Goal: Task Accomplishment & Management: Complete application form

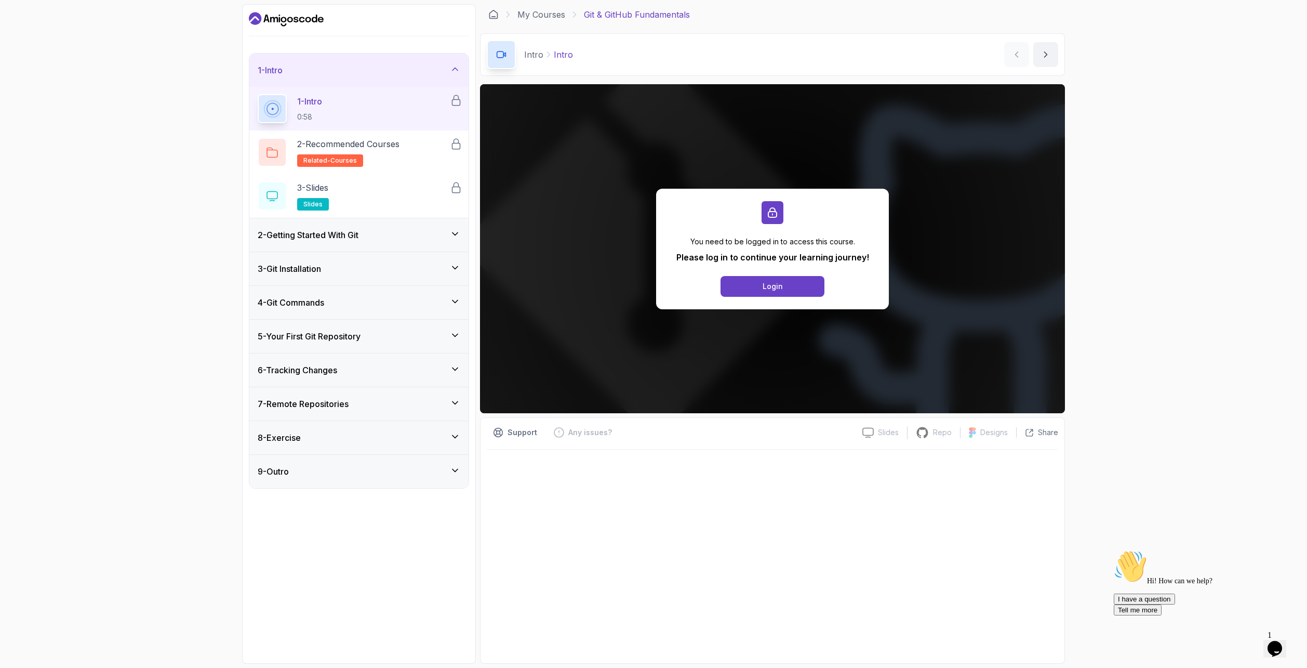
click at [291, 19] on icon "Dashboard" at bounding box center [286, 19] width 75 height 17
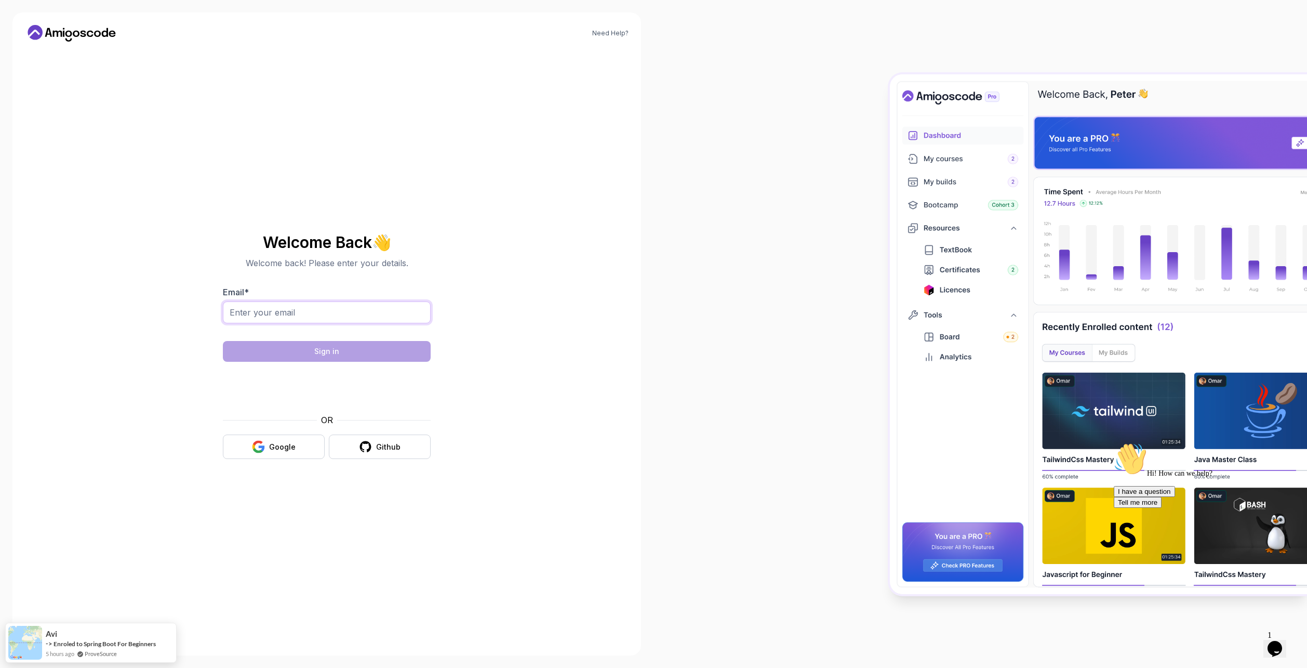
click at [326, 314] on input "Email *" at bounding box center [327, 312] width 208 height 22
type input "patrykkrysztoforski@yahoo.pl"
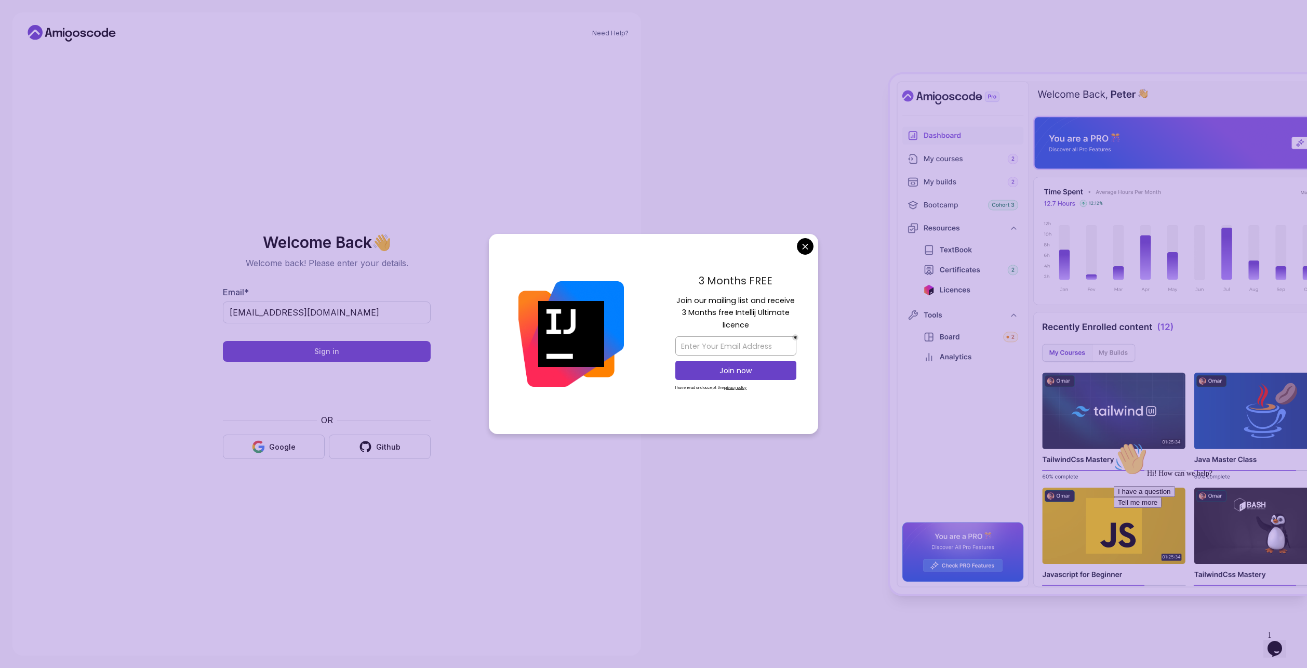
click at [800, 250] on body "Need Help? Welcome Back 👋 Welcome back! Please enter your details. Email * patr…" at bounding box center [653, 334] width 1307 height 668
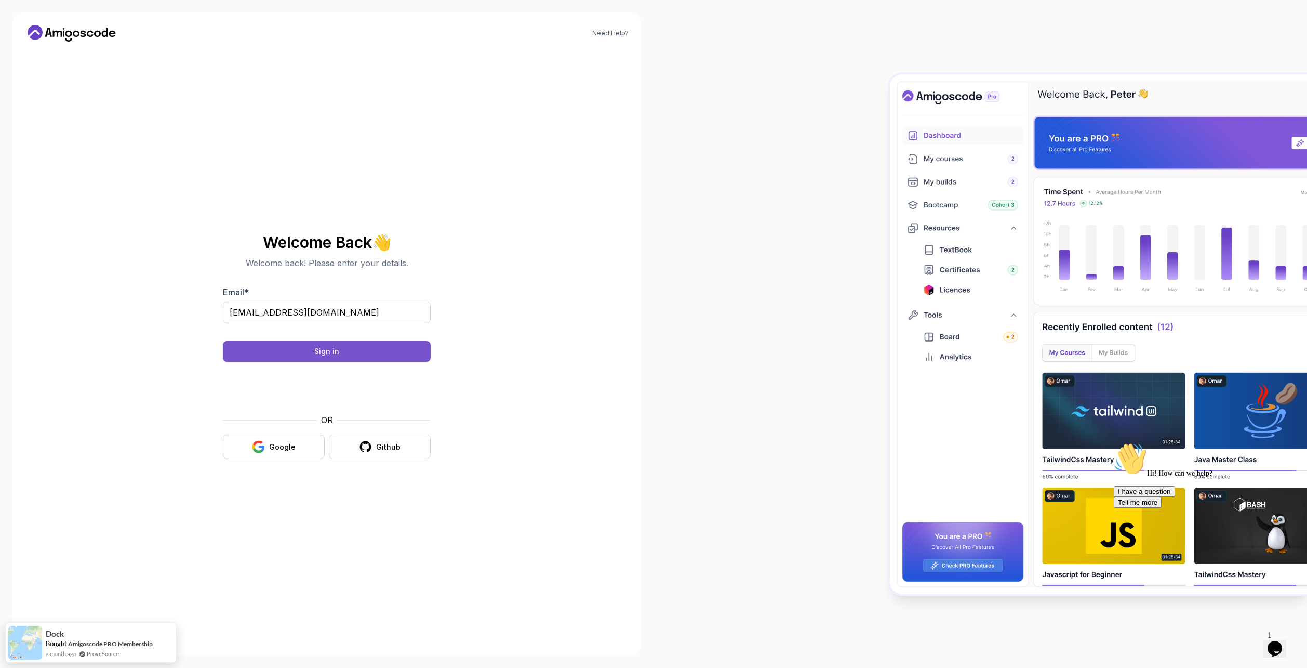
click at [360, 353] on button "Sign in" at bounding box center [327, 351] width 208 height 21
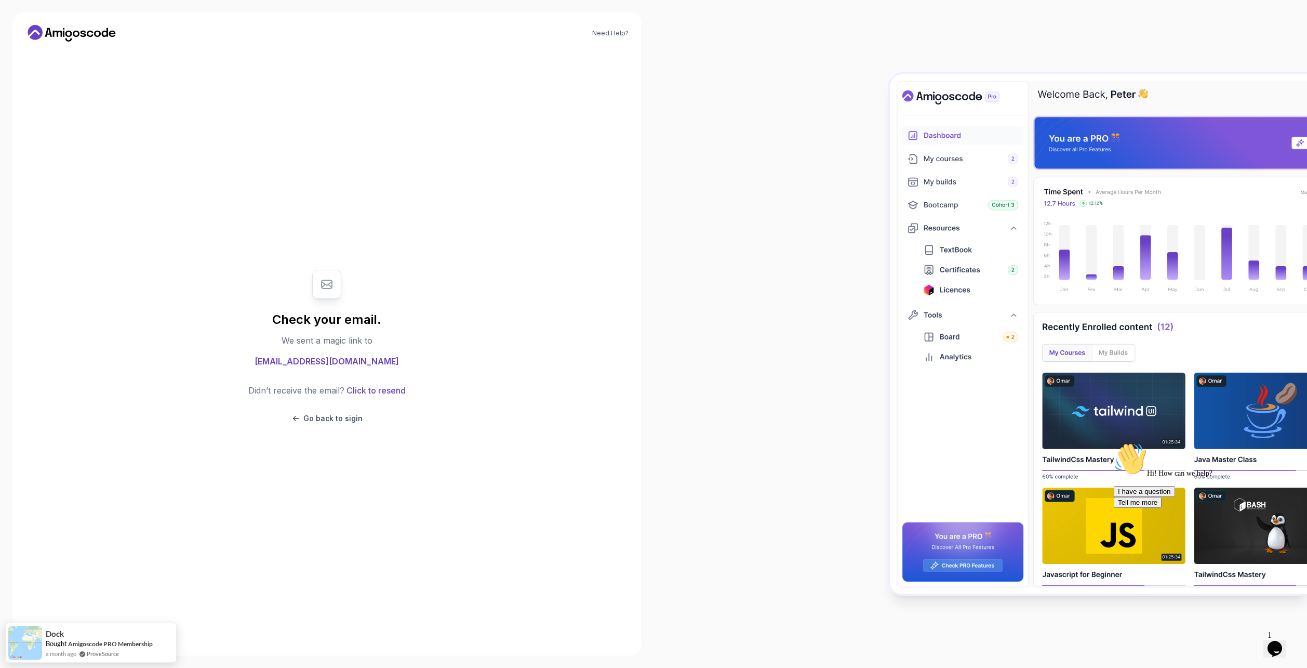
click at [105, 27] on icon at bounding box center [72, 33] width 94 height 17
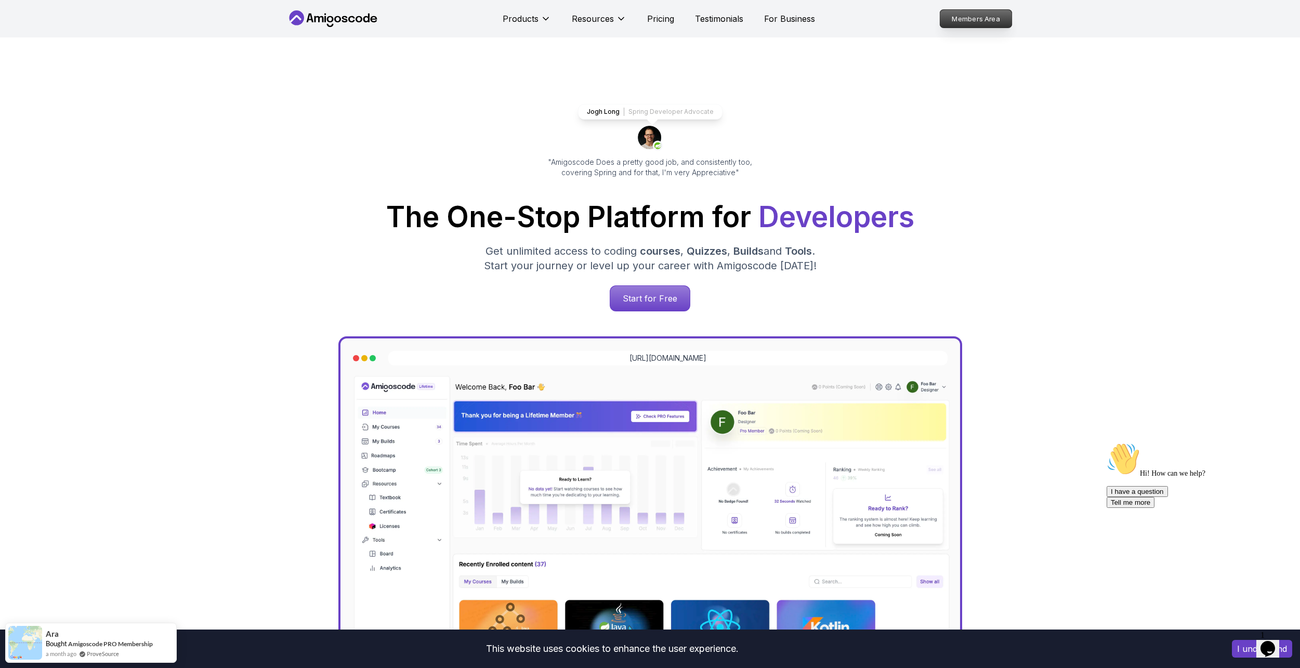
click at [963, 23] on p "Members Area" at bounding box center [976, 19] width 72 height 18
drag, startPoint x: 820, startPoint y: 201, endPoint x: 818, endPoint y: 218, distance: 17.2
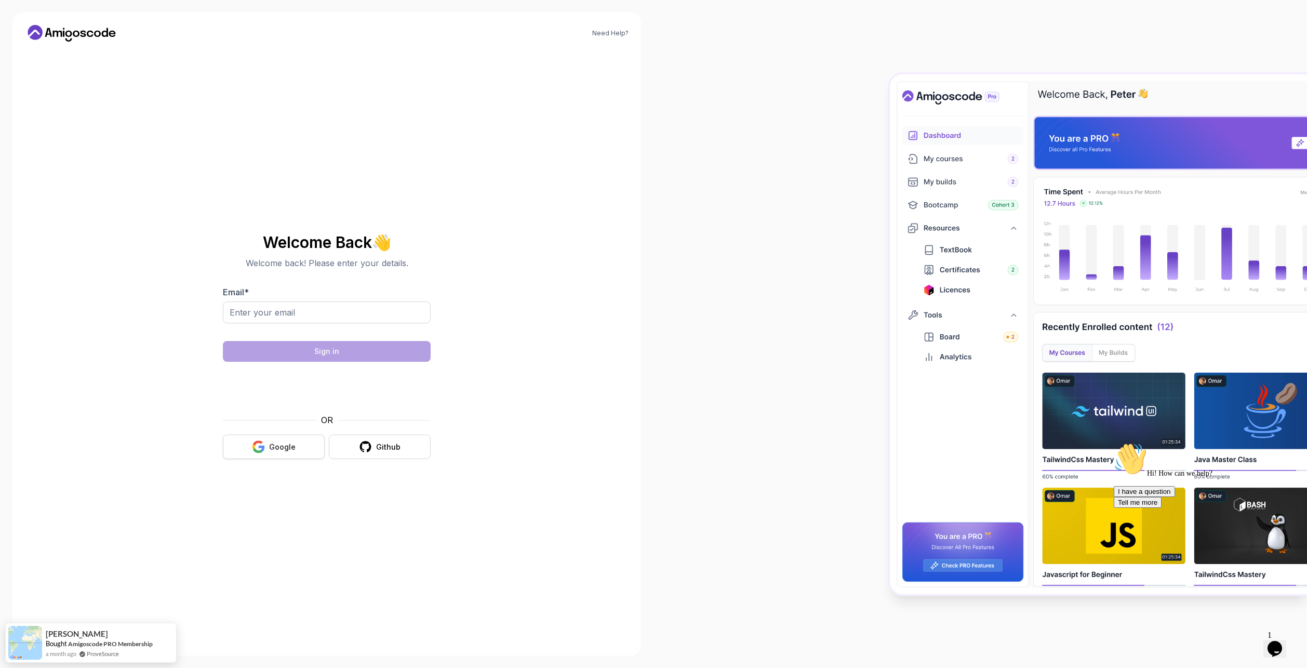
click at [285, 445] on div "Google" at bounding box center [282, 447] width 27 height 10
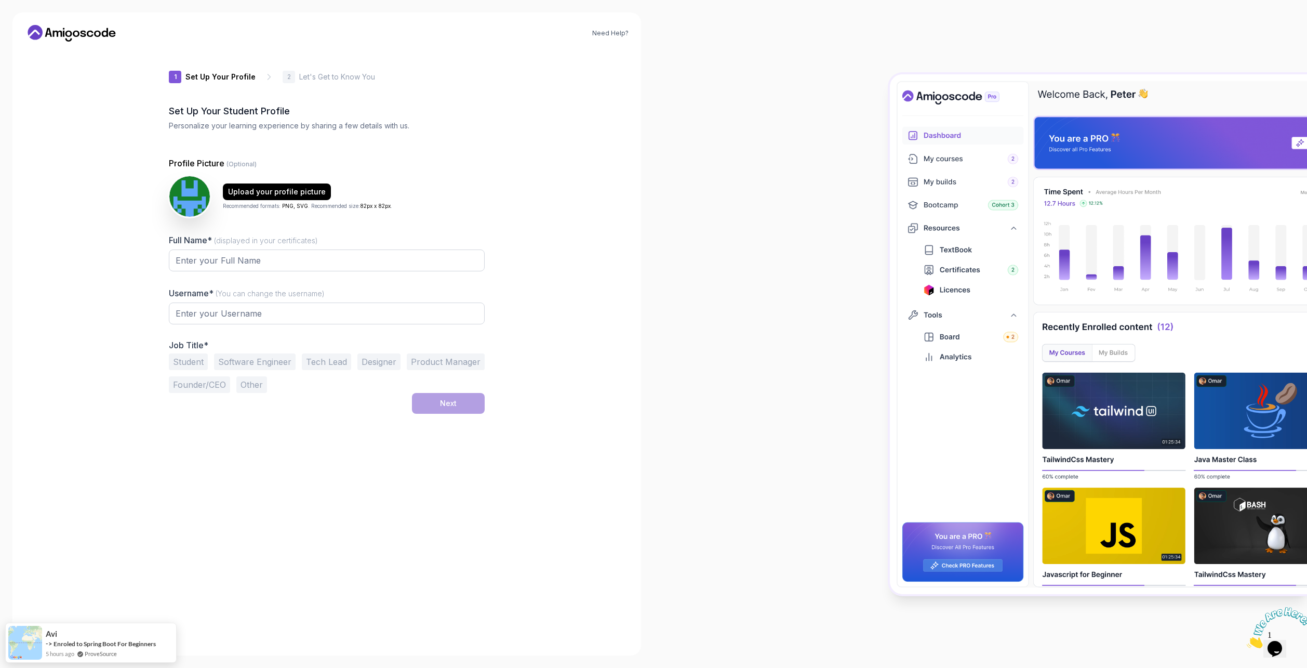
type input "sturdysparrowebda6"
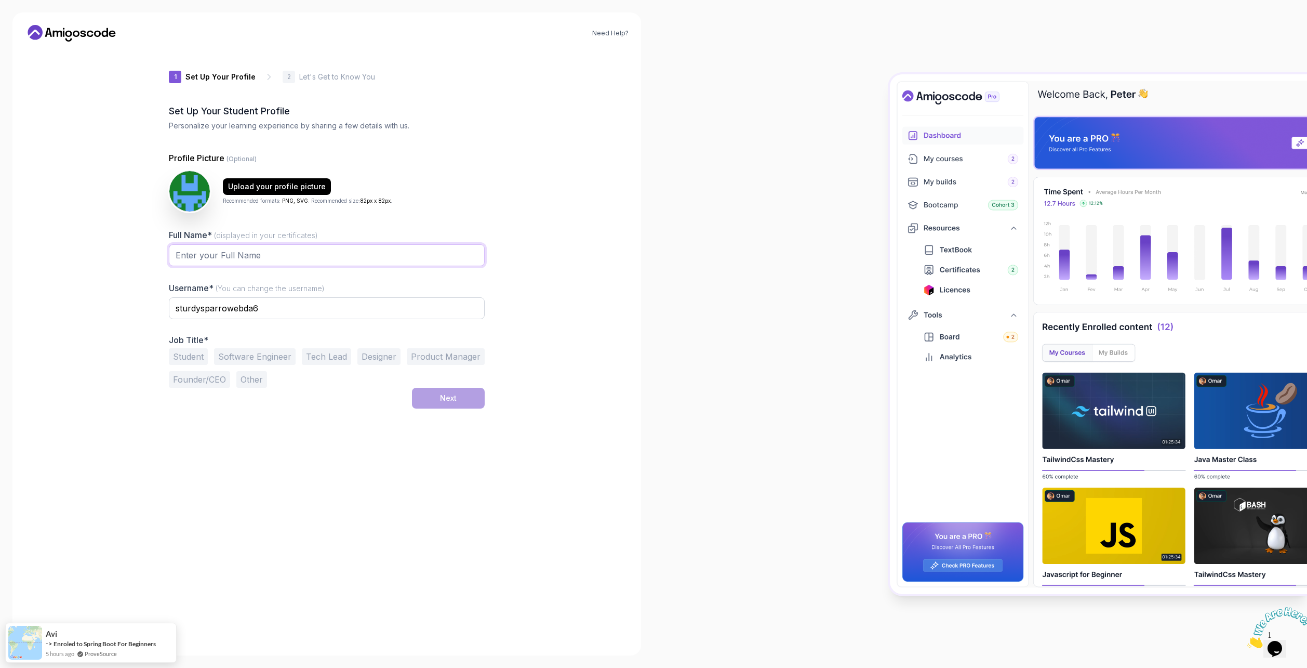
click at [280, 253] on input "Full Name* (displayed in your certificates)" at bounding box center [327, 255] width 316 height 22
type input "[PERSON_NAME]"
drag, startPoint x: 303, startPoint y: 308, endPoint x: 113, endPoint y: 311, distance: 190.2
click at [113, 311] on div "Need Help? 1 Set Up Your Profile 1 Set Up Your Profile 2 Let's Get to Know You …" at bounding box center [326, 333] width 629 height 643
type input "Reb0rn"
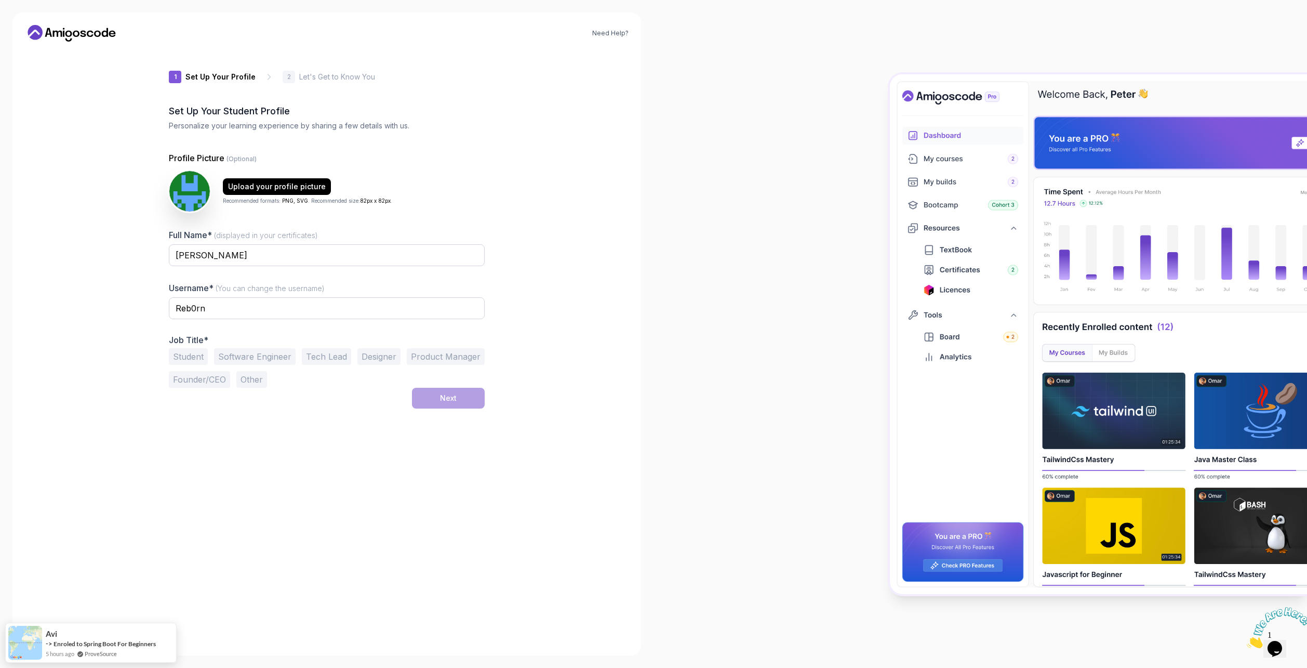
click at [189, 360] on button "Student" at bounding box center [188, 356] width 39 height 17
drag, startPoint x: 259, startPoint y: 384, endPoint x: 308, endPoint y: 389, distance: 49.1
click at [260, 384] on button "Other" at bounding box center [251, 379] width 31 height 17
click at [187, 358] on button "Student" at bounding box center [188, 356] width 39 height 17
click at [444, 398] on div "Next" at bounding box center [448, 398] width 17 height 10
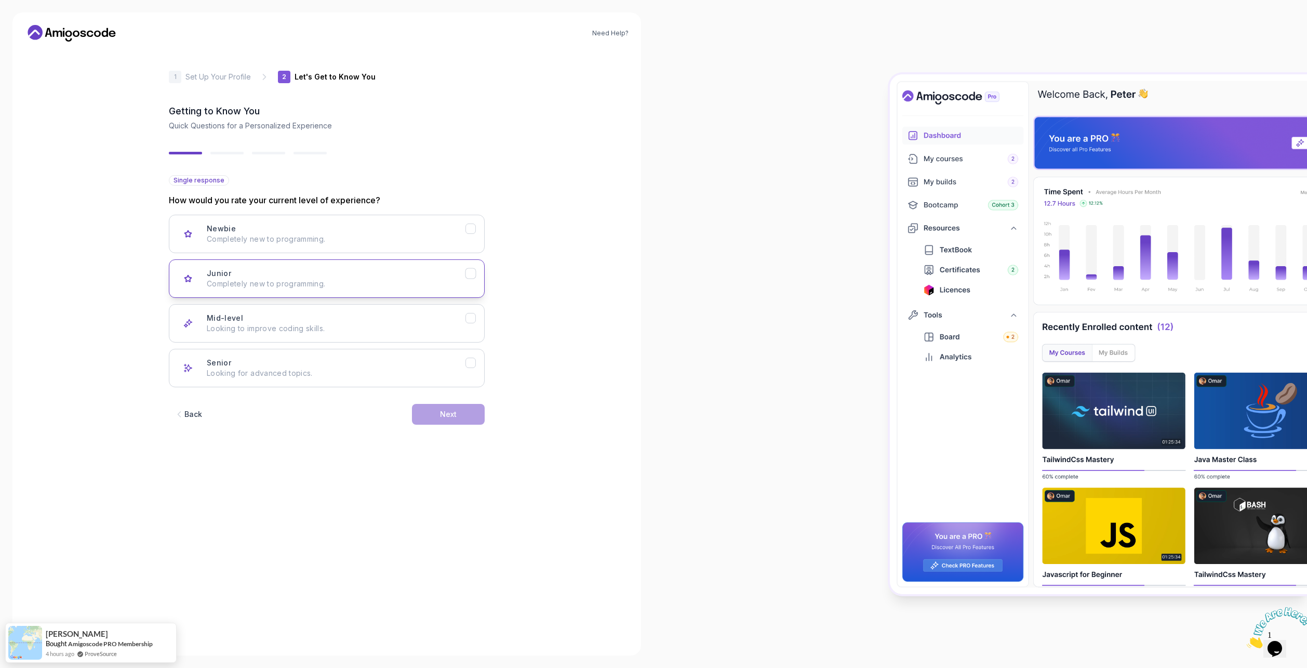
click at [378, 289] on button "Junior Completely new to programming." at bounding box center [327, 278] width 316 height 38
click at [456, 427] on div "Back Next" at bounding box center [327, 414] width 316 height 54
click at [449, 413] on div "Next" at bounding box center [448, 414] width 17 height 10
click at [377, 243] on p "Node.js, Python, Java" at bounding box center [336, 239] width 259 height 10
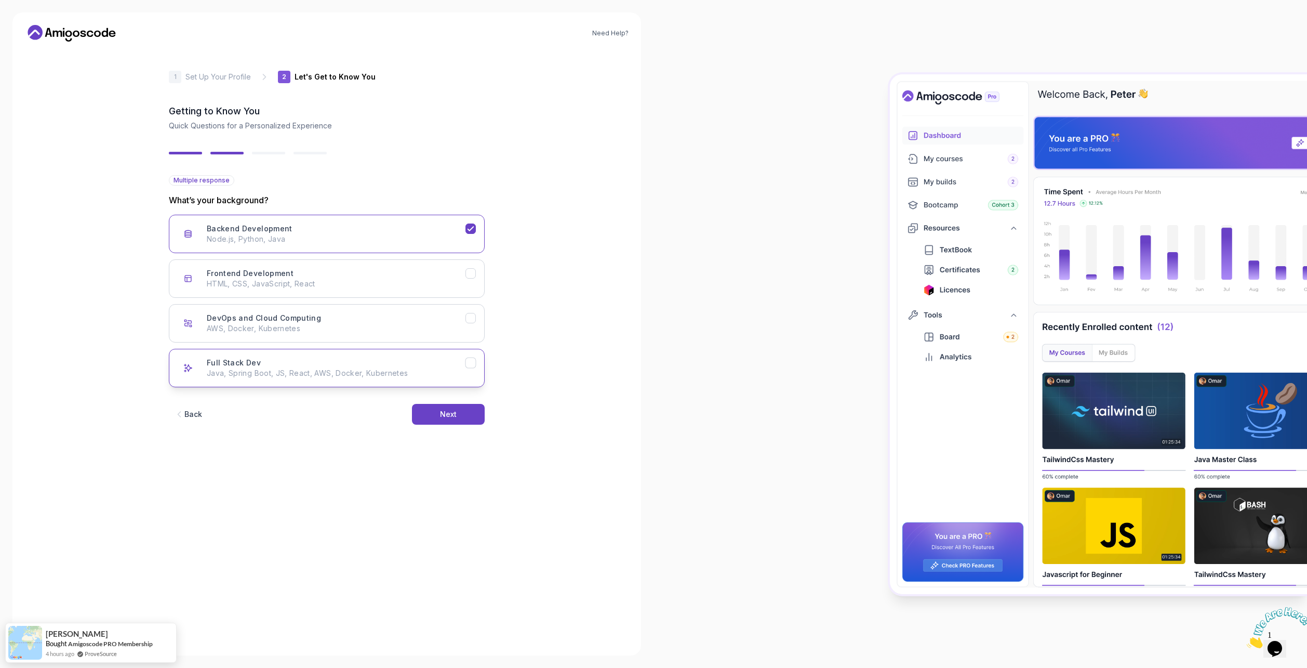
click at [388, 354] on button "Full Stack Dev Java, Spring Boot, JS, React, AWS, Docker, Kubernetes" at bounding box center [327, 368] width 316 height 38
click at [429, 412] on button "Next" at bounding box center [448, 414] width 73 height 21
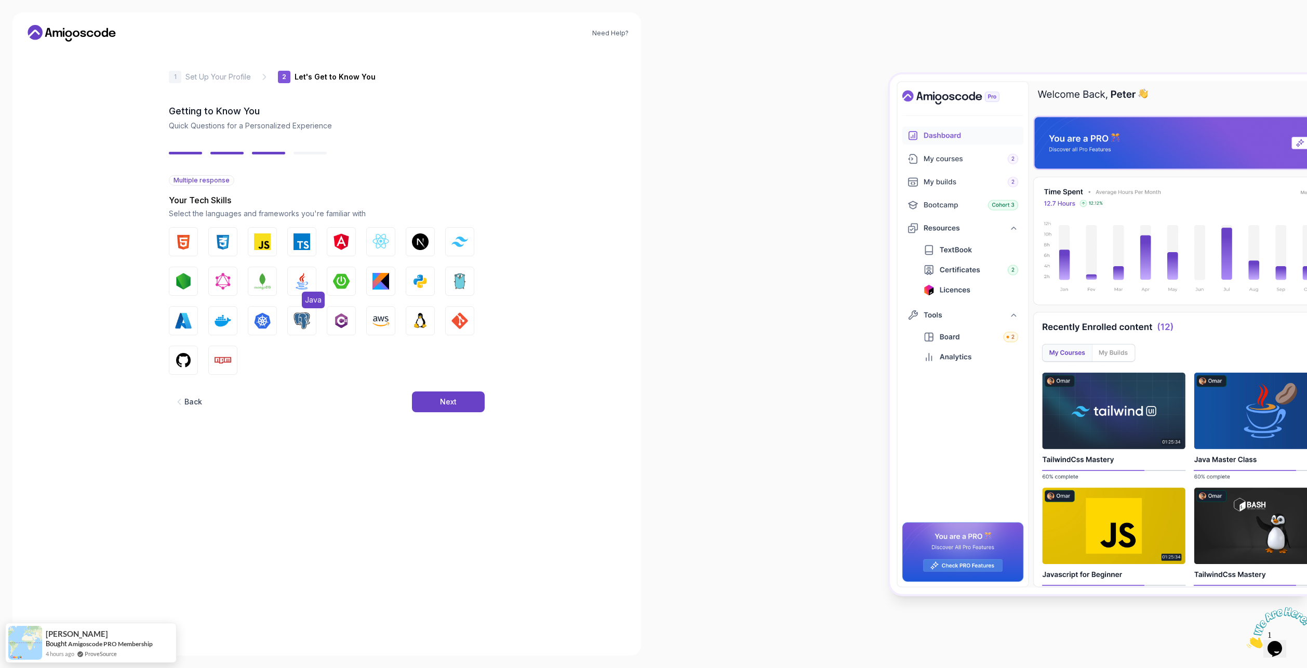
click at [308, 286] on img "button" at bounding box center [302, 281] width 17 height 17
click at [461, 406] on button "Next" at bounding box center [448, 401] width 73 height 21
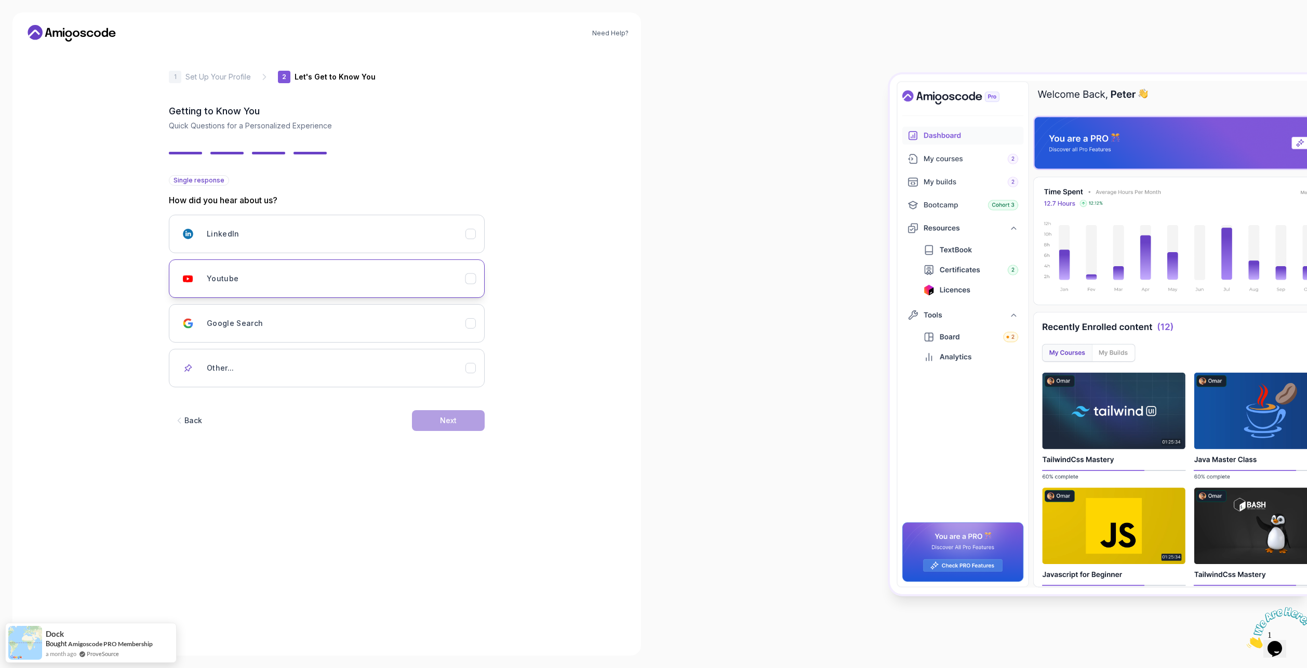
click at [411, 290] on button "Youtube" at bounding box center [327, 278] width 316 height 38
click at [446, 396] on div "Back Next" at bounding box center [327, 420] width 316 height 54
click at [446, 420] on div "Next" at bounding box center [448, 420] width 17 height 10
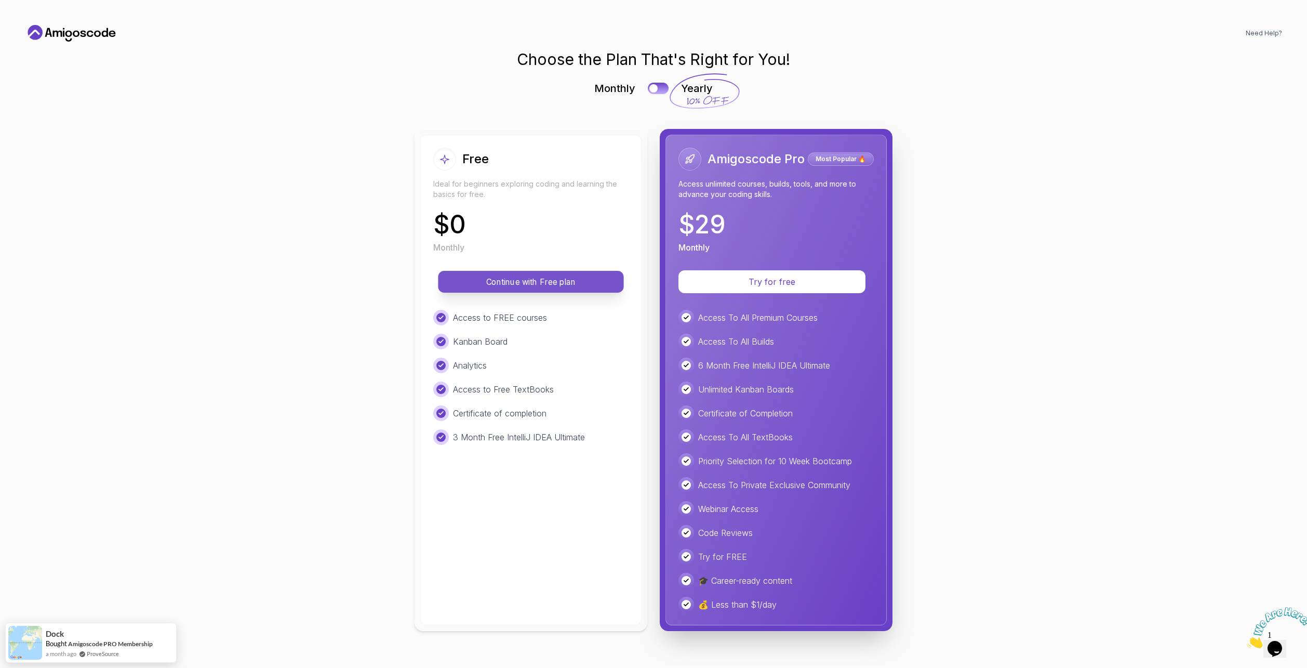
click at [520, 283] on p "Continue with Free plan" at bounding box center [531, 282] width 162 height 12
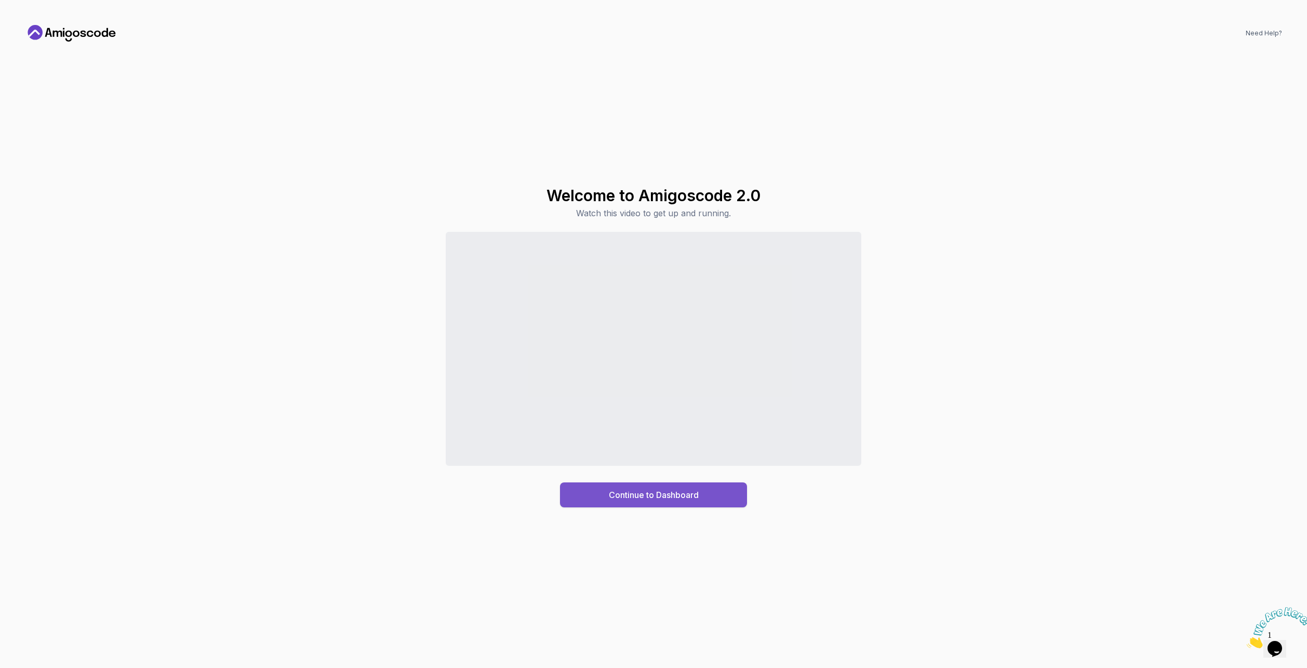
click at [667, 495] on div "Continue to Dashboard" at bounding box center [654, 494] width 90 height 12
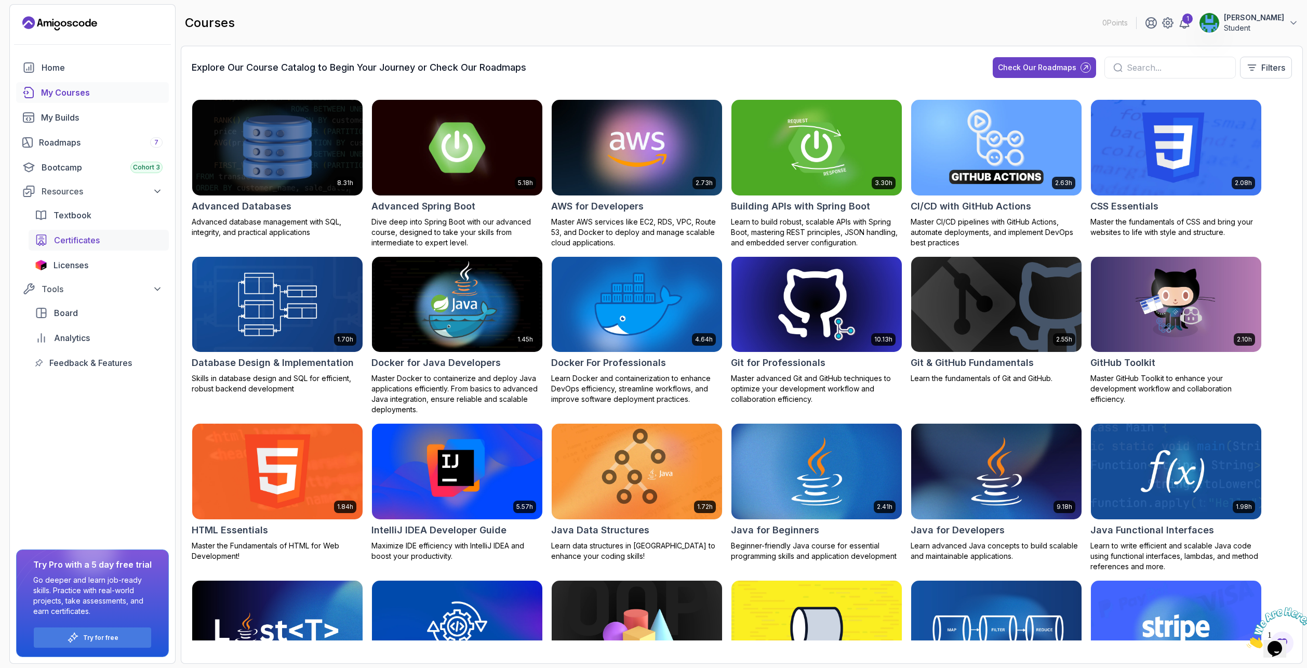
click at [116, 246] on div "Certificates" at bounding box center [108, 240] width 109 height 12
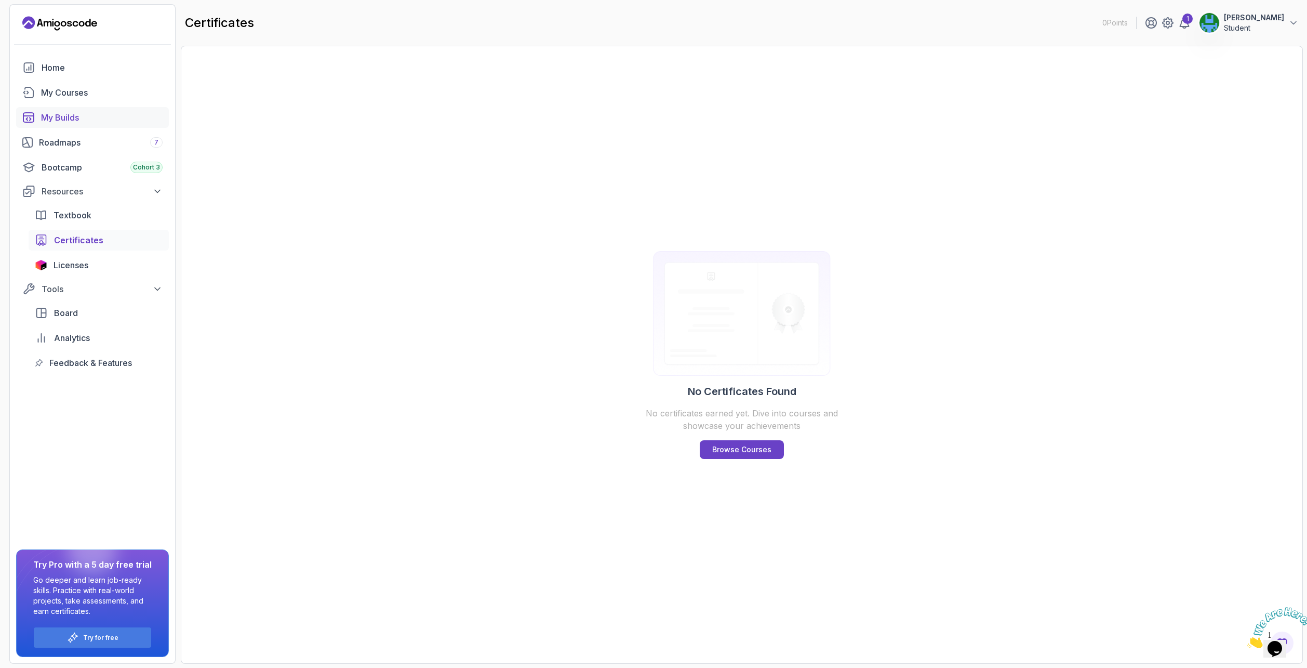
click at [89, 113] on div "My Builds" at bounding box center [102, 117] width 122 height 12
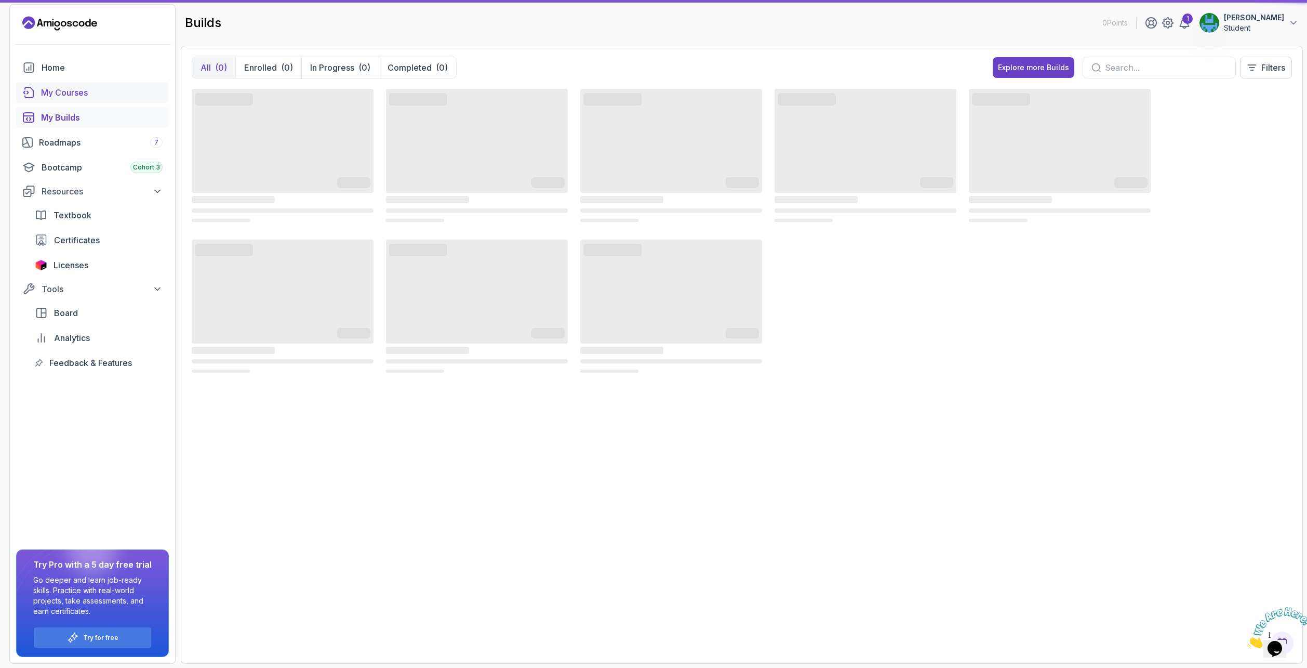
click at [102, 87] on div "My Courses" at bounding box center [102, 92] width 122 height 12
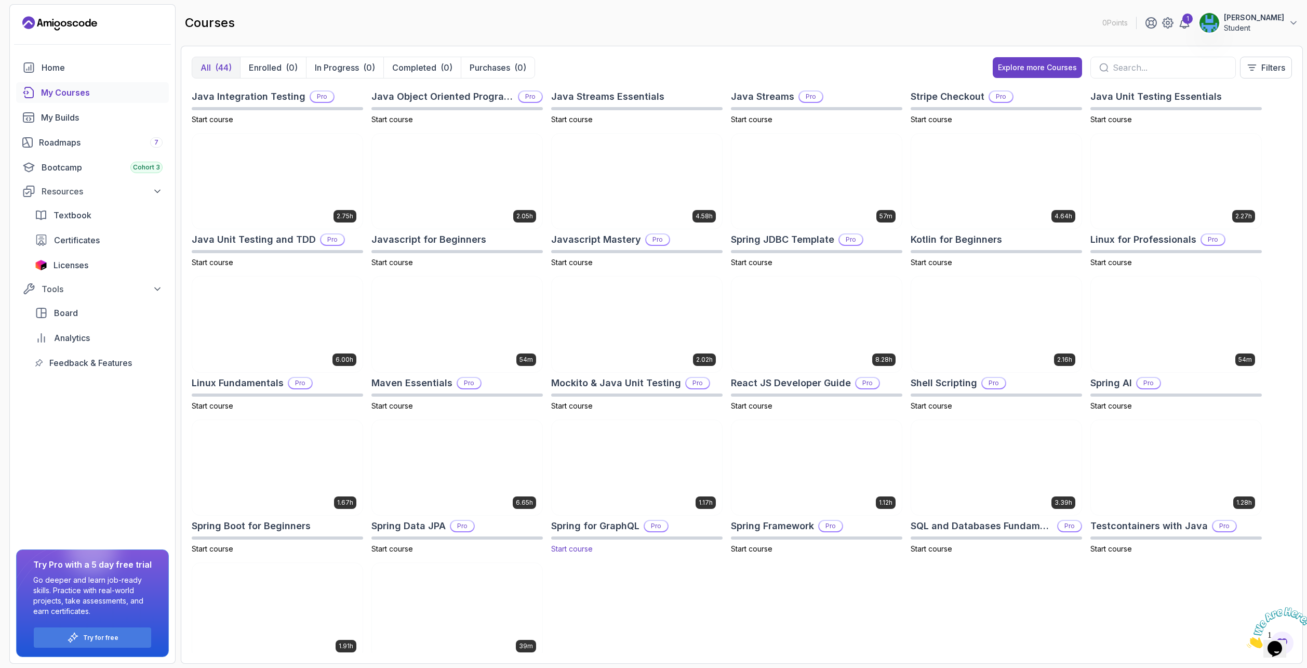
scroll to position [572, 0]
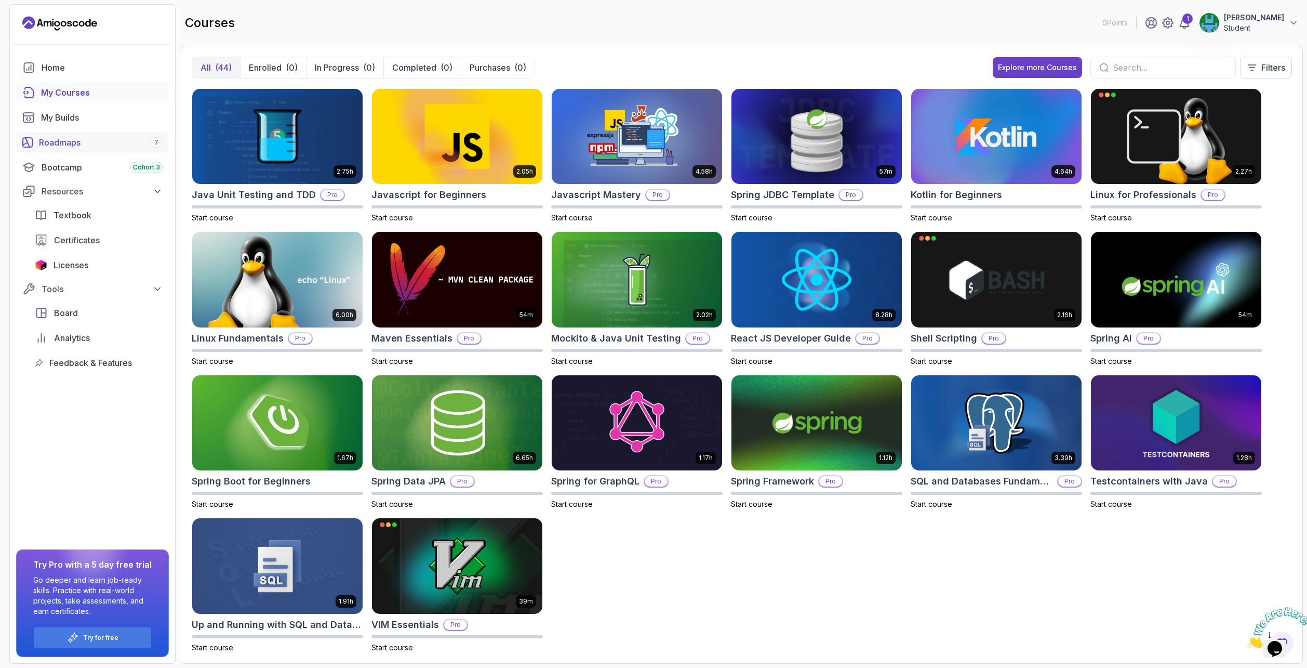
click at [99, 145] on div "Roadmaps 7" at bounding box center [101, 142] width 124 height 12
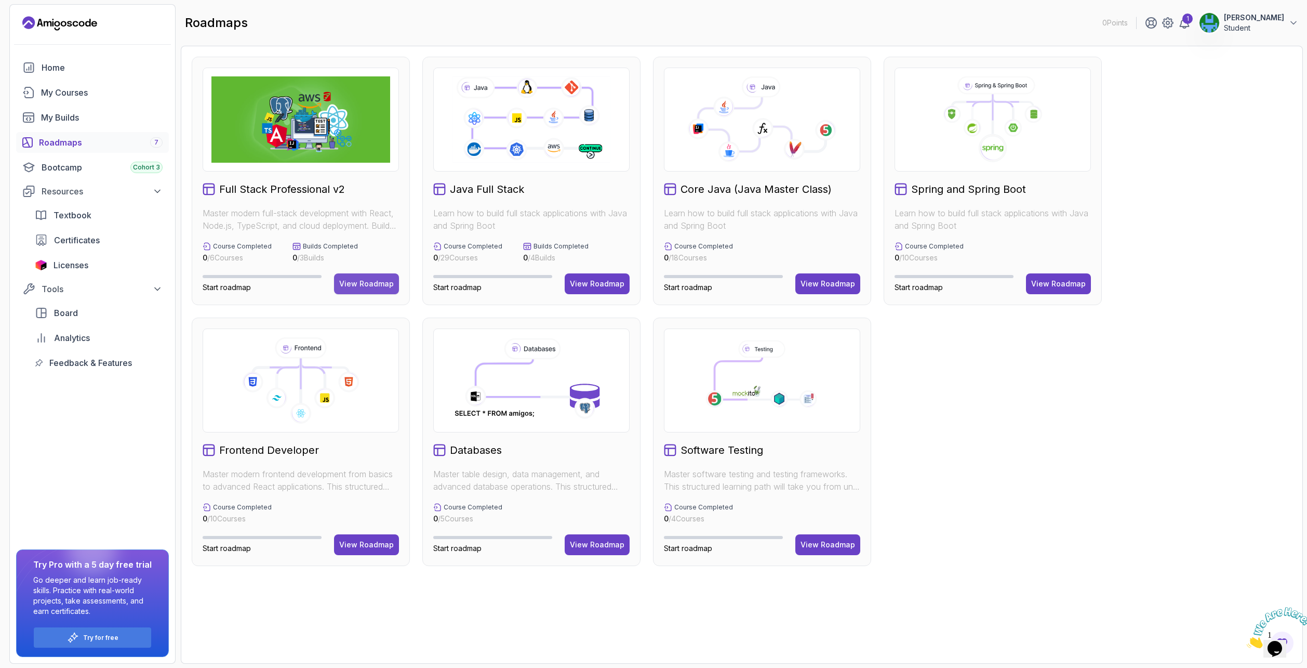
click at [356, 282] on div "View Roadmap" at bounding box center [366, 284] width 55 height 10
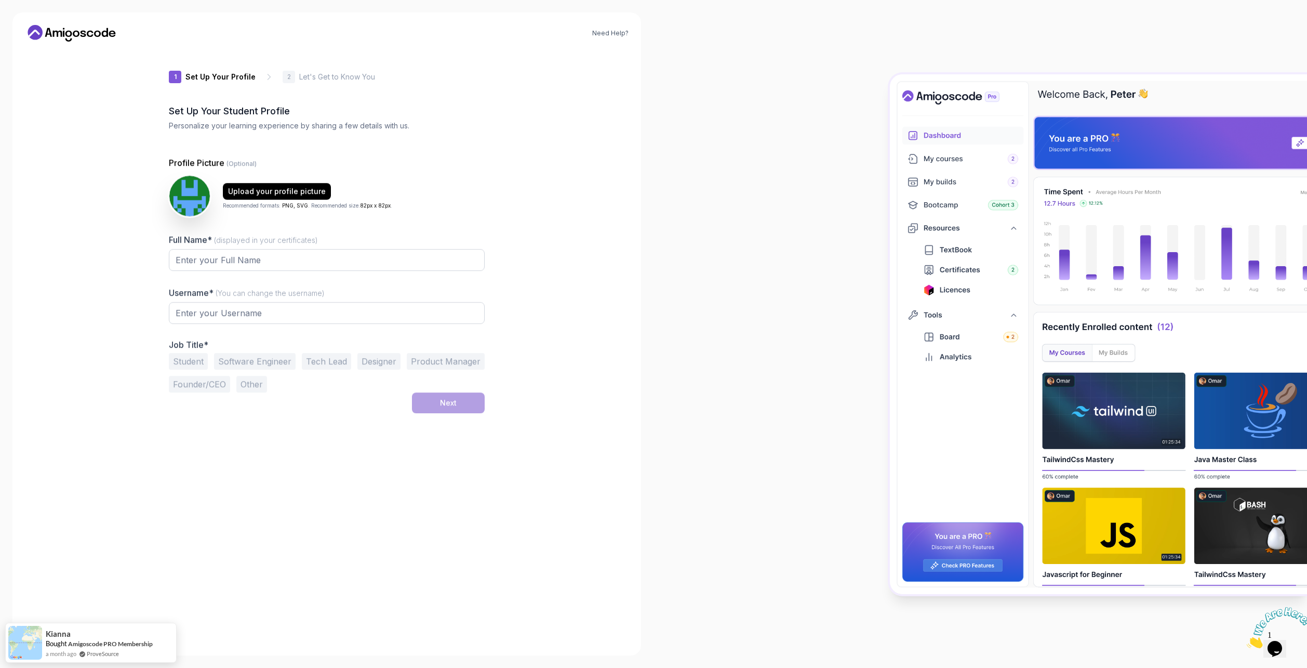
type input "charmingjaguar4125b"
